Goal: Find specific page/section: Find specific page/section

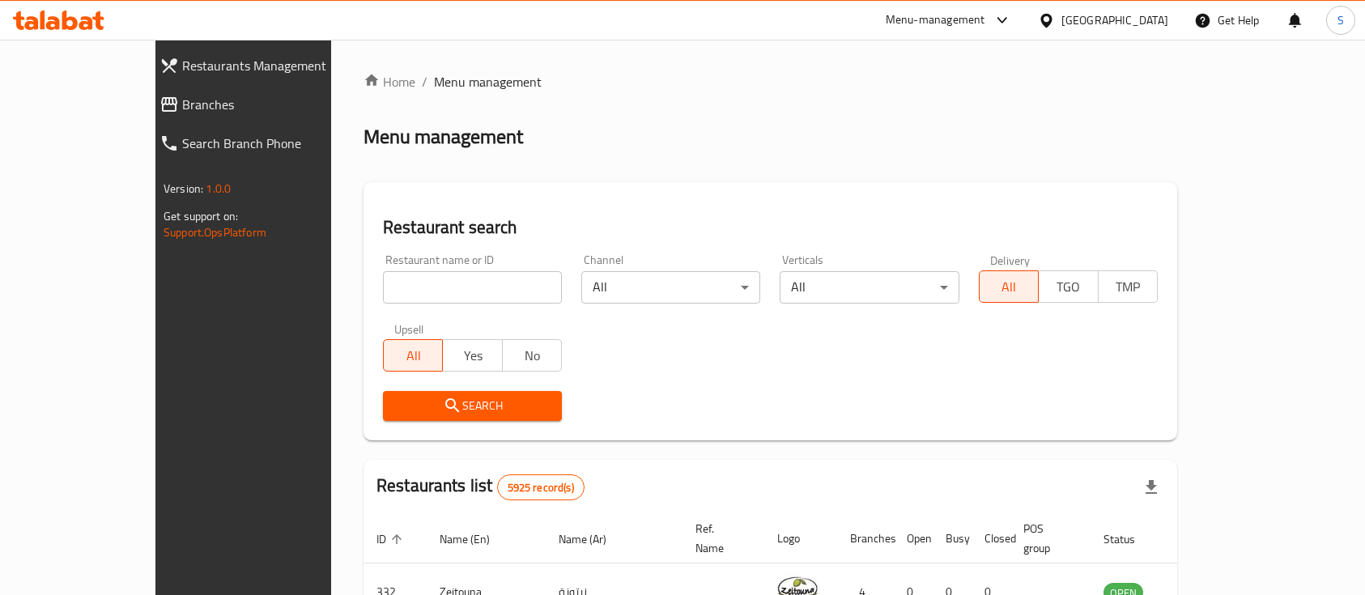
drag, startPoint x: 0, startPoint y: 0, endPoint x: 393, endPoint y: 282, distance: 484.3
click at [393, 282] on input "search" at bounding box center [472, 287] width 179 height 32
type input "flip"
click button "Search" at bounding box center [472, 406] width 179 height 30
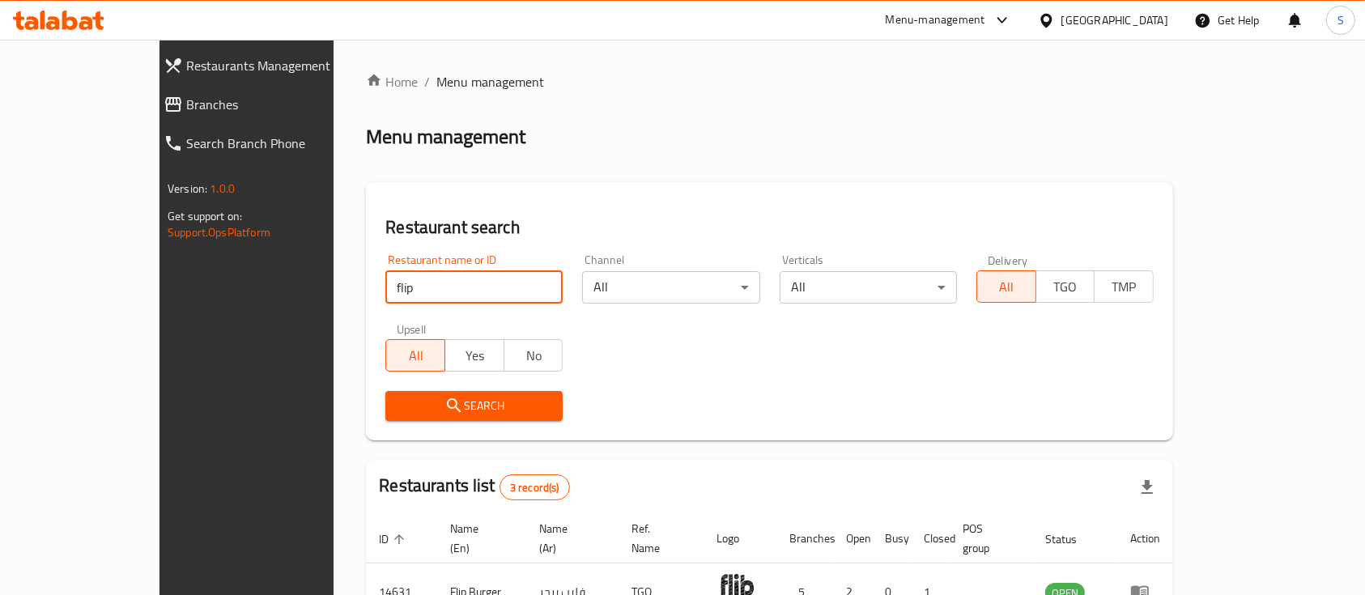
scroll to position [207, 0]
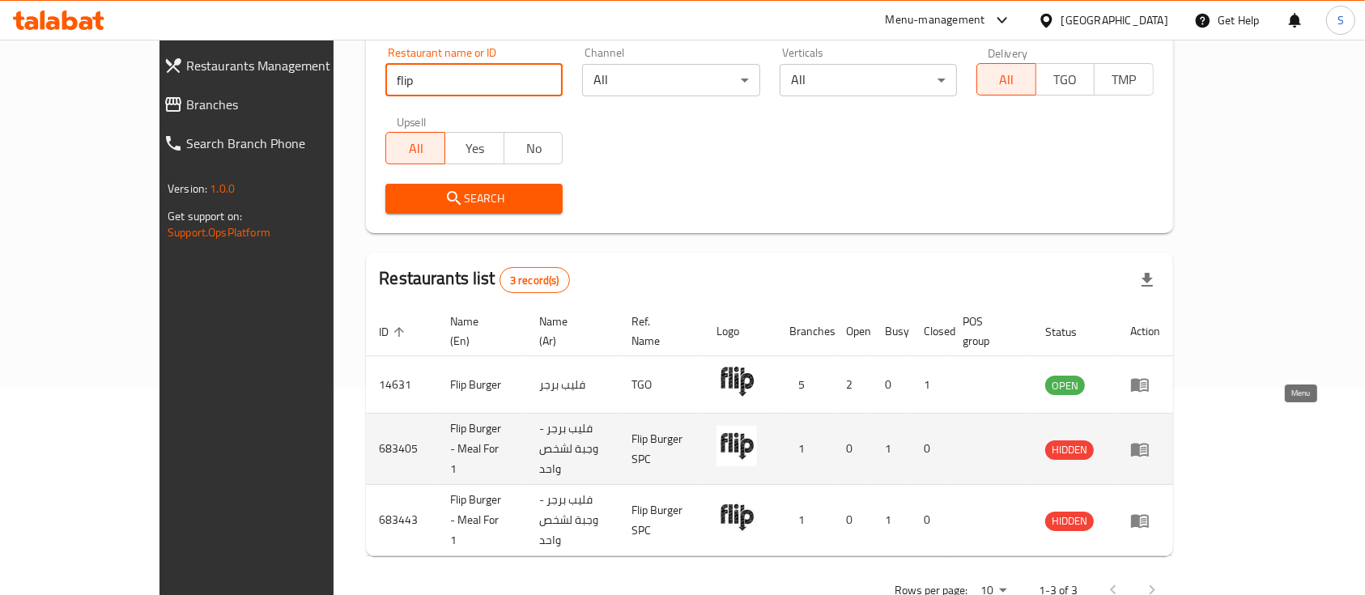
click at [1149, 443] on icon "enhanced table" at bounding box center [1140, 450] width 18 height 14
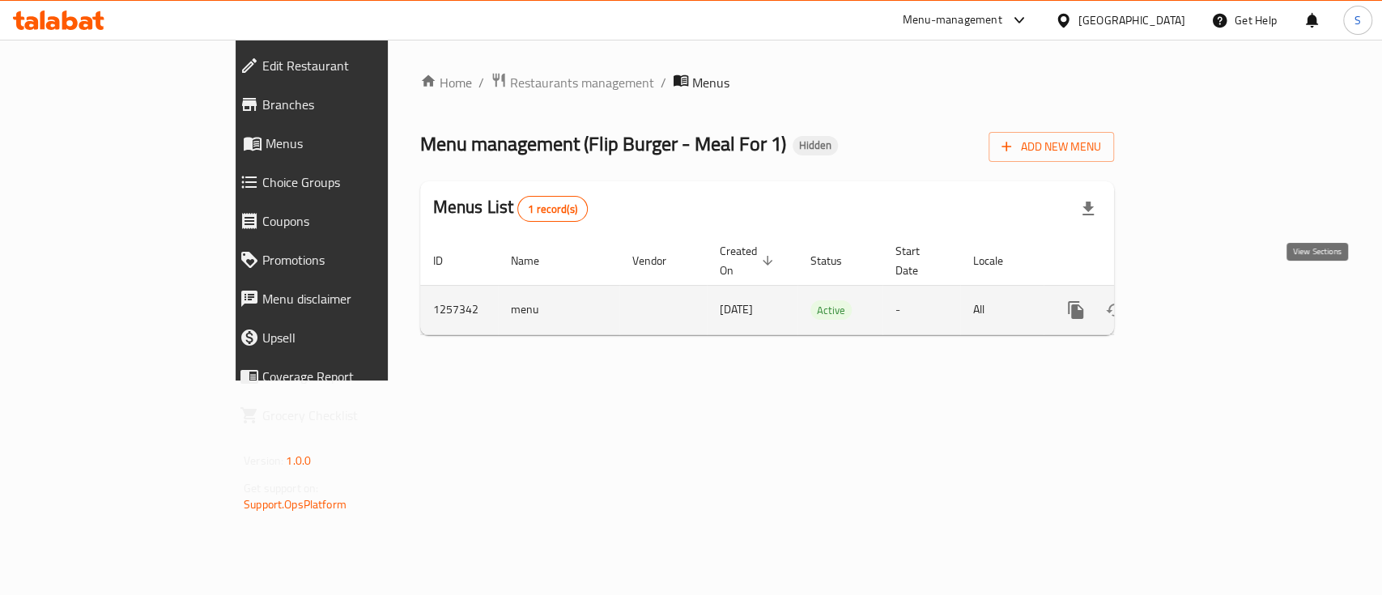
click at [1202, 300] on icon "enhanced table" at bounding box center [1192, 309] width 19 height 19
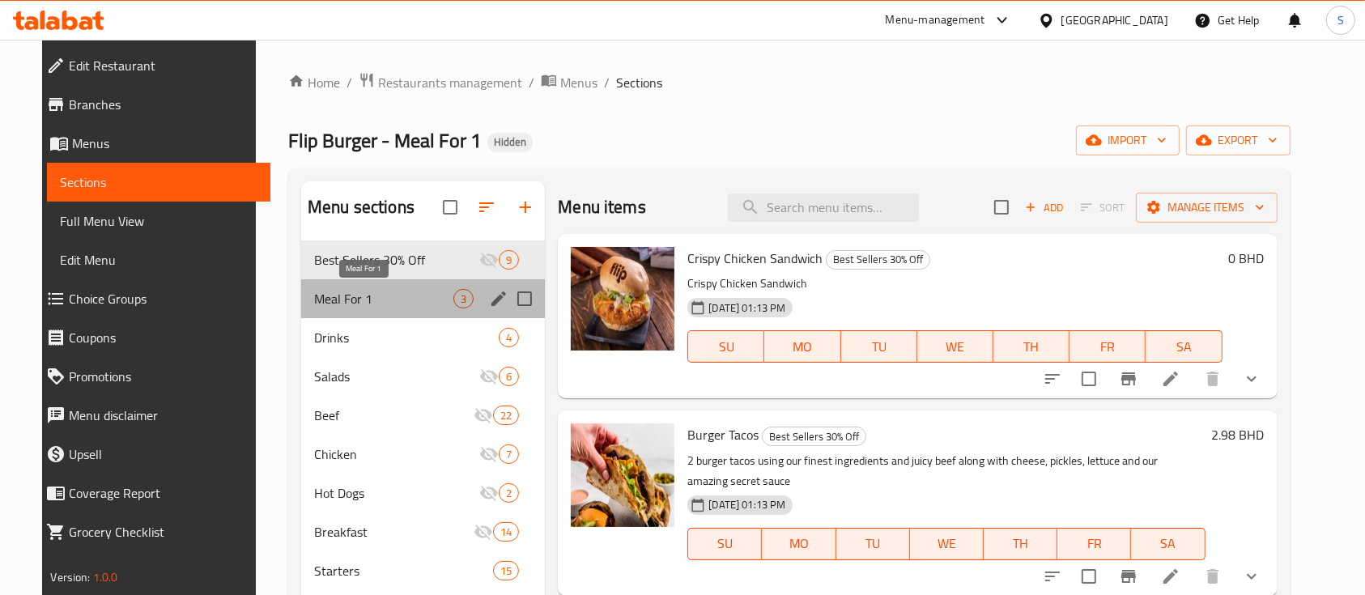
click at [365, 302] on span "Meal For 1" at bounding box center [383, 298] width 139 height 19
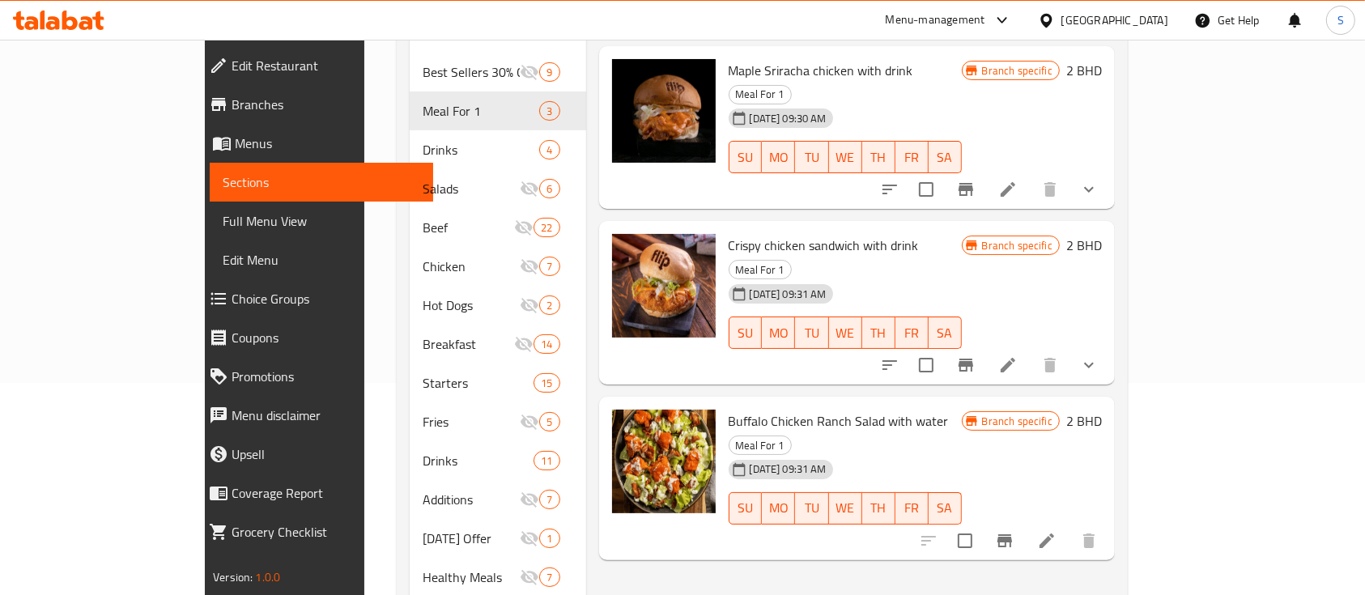
scroll to position [108, 0]
